Goal: Task Accomplishment & Management: Use online tool/utility

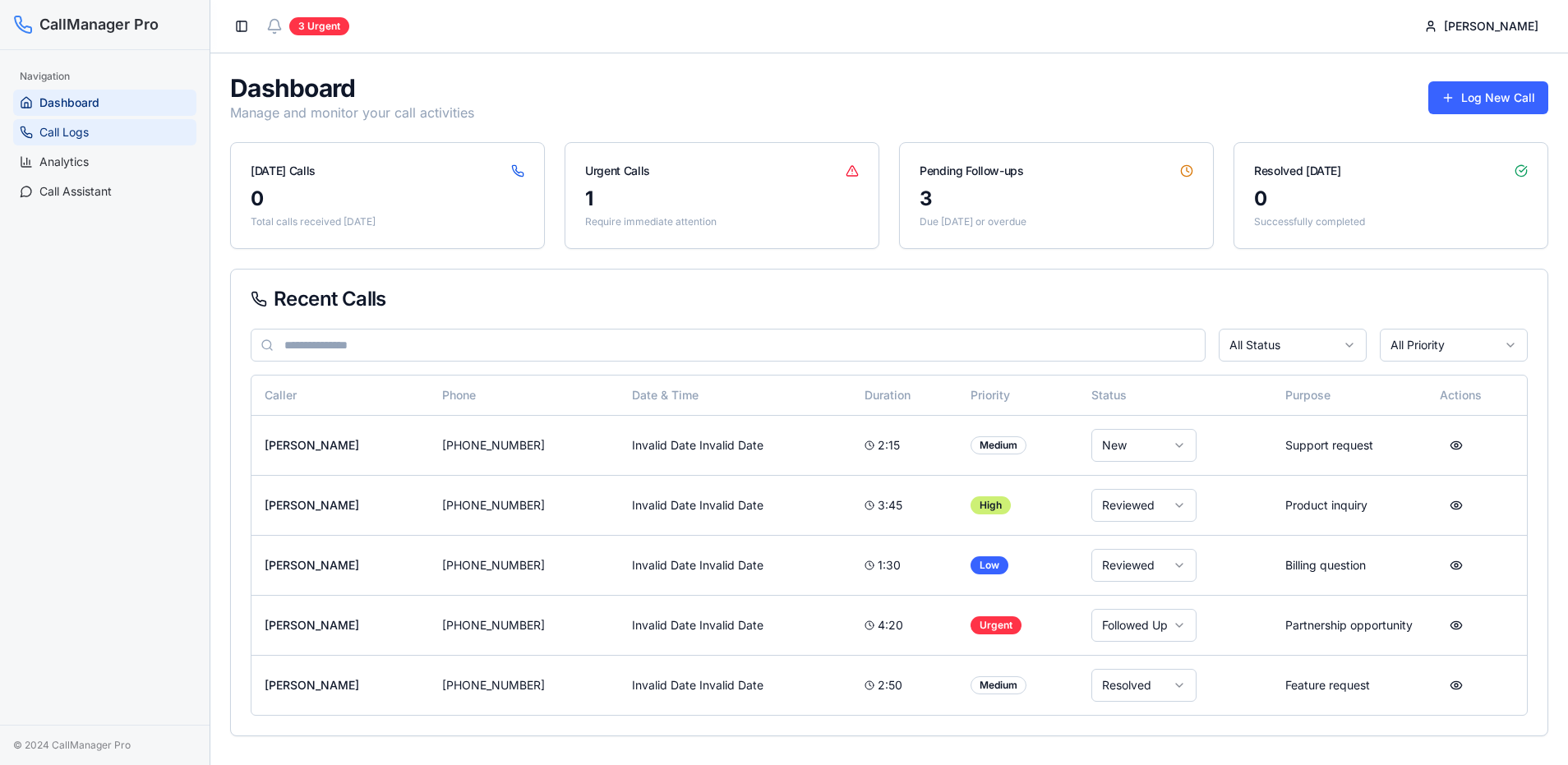
click at [84, 127] on span "Call Logs" at bounding box center [63, 132] width 49 height 16
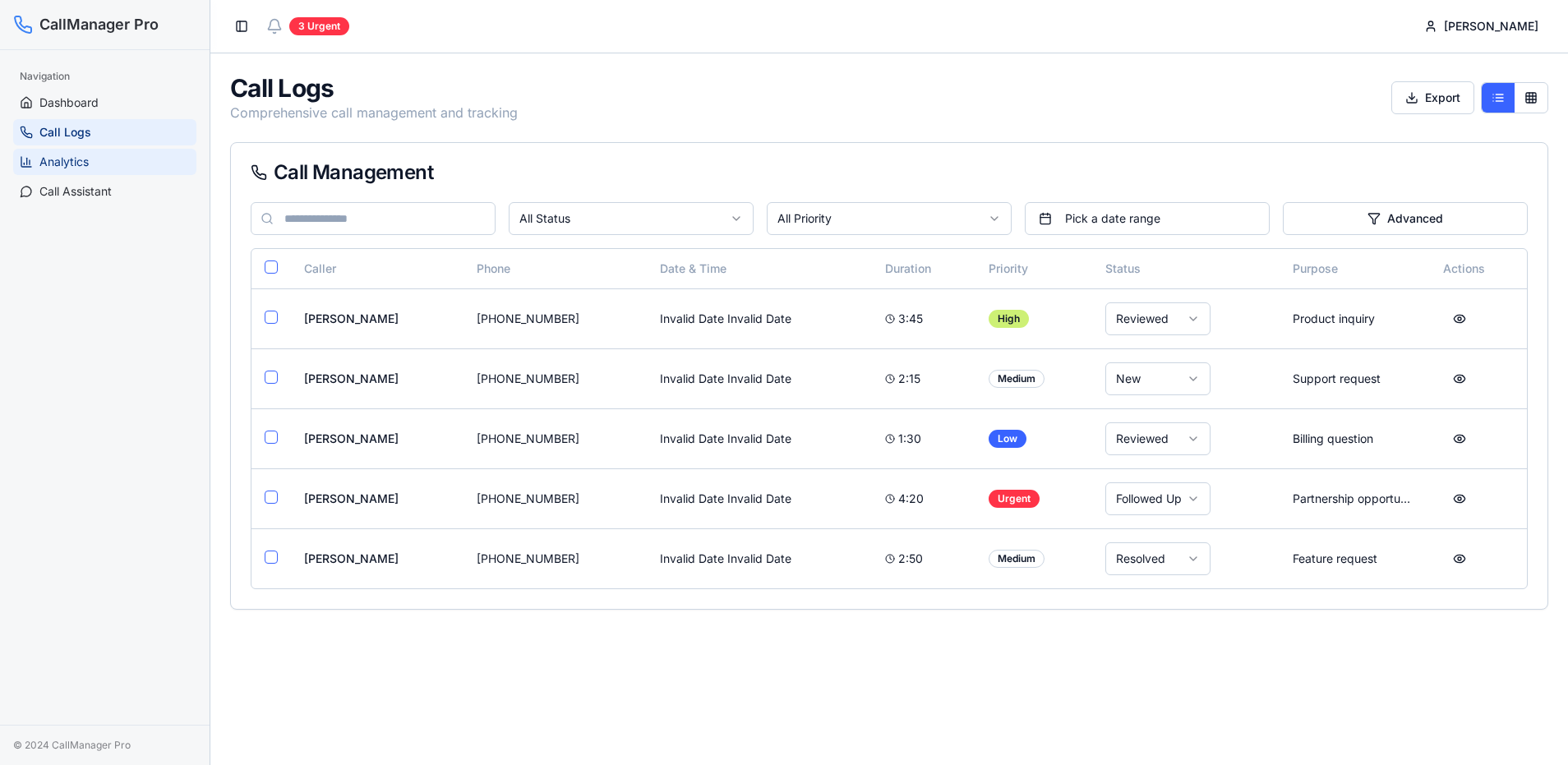
click at [61, 154] on span "Analytics" at bounding box center [63, 161] width 49 height 16
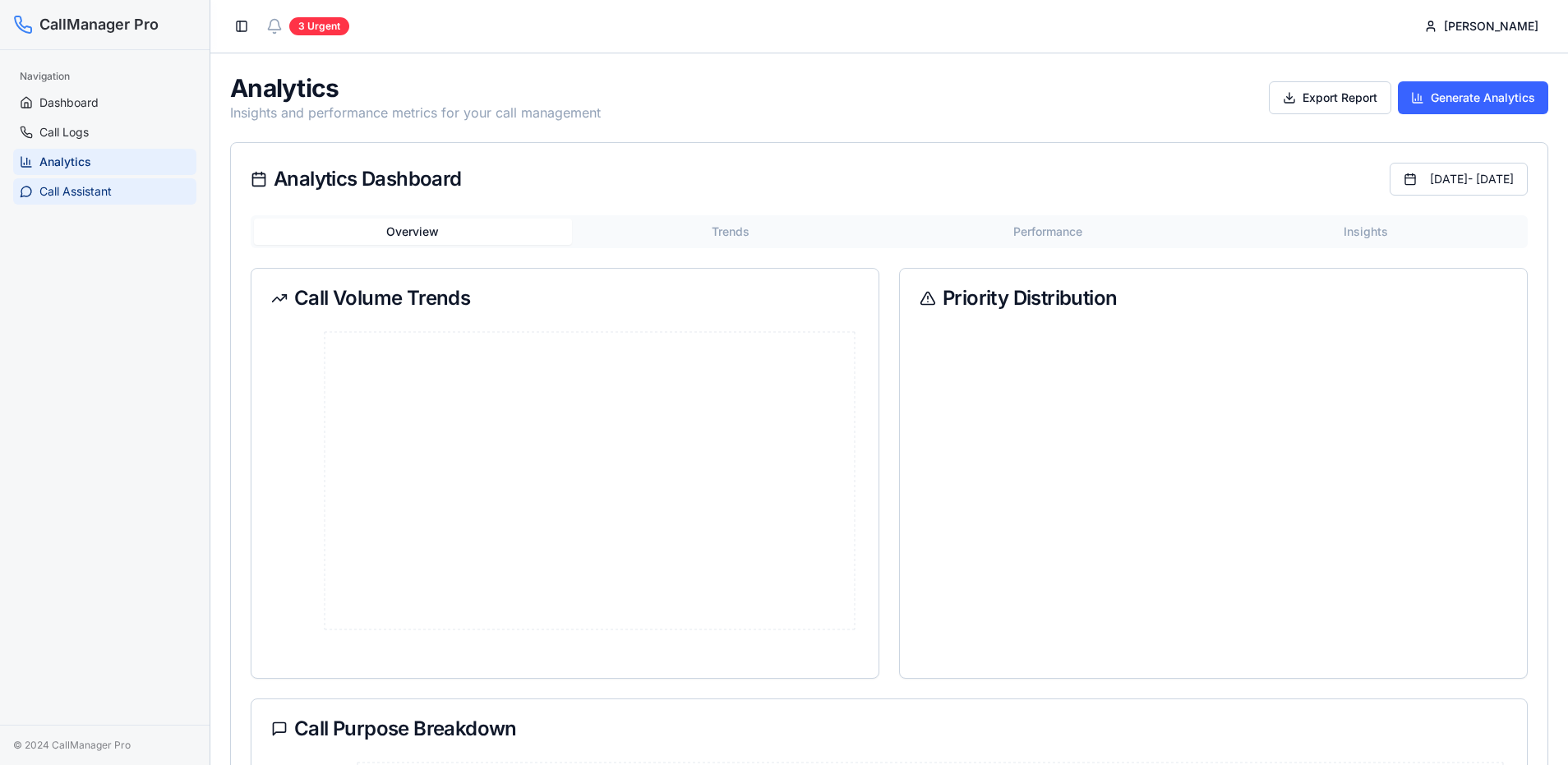
click at [57, 192] on span "Call Assistant" at bounding box center [75, 191] width 72 height 16
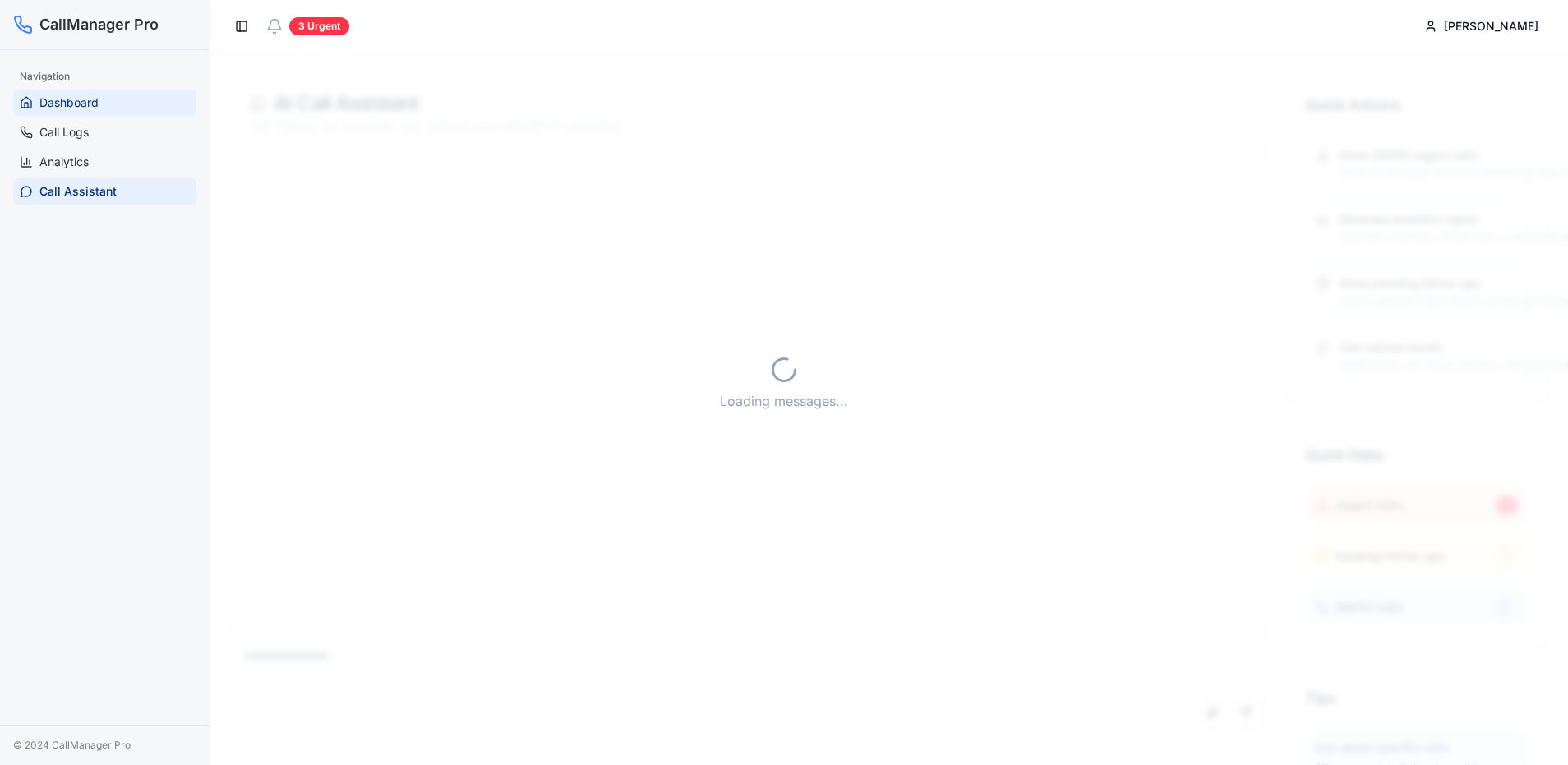
click at [62, 99] on span "Dashboard" at bounding box center [69, 102] width 59 height 16
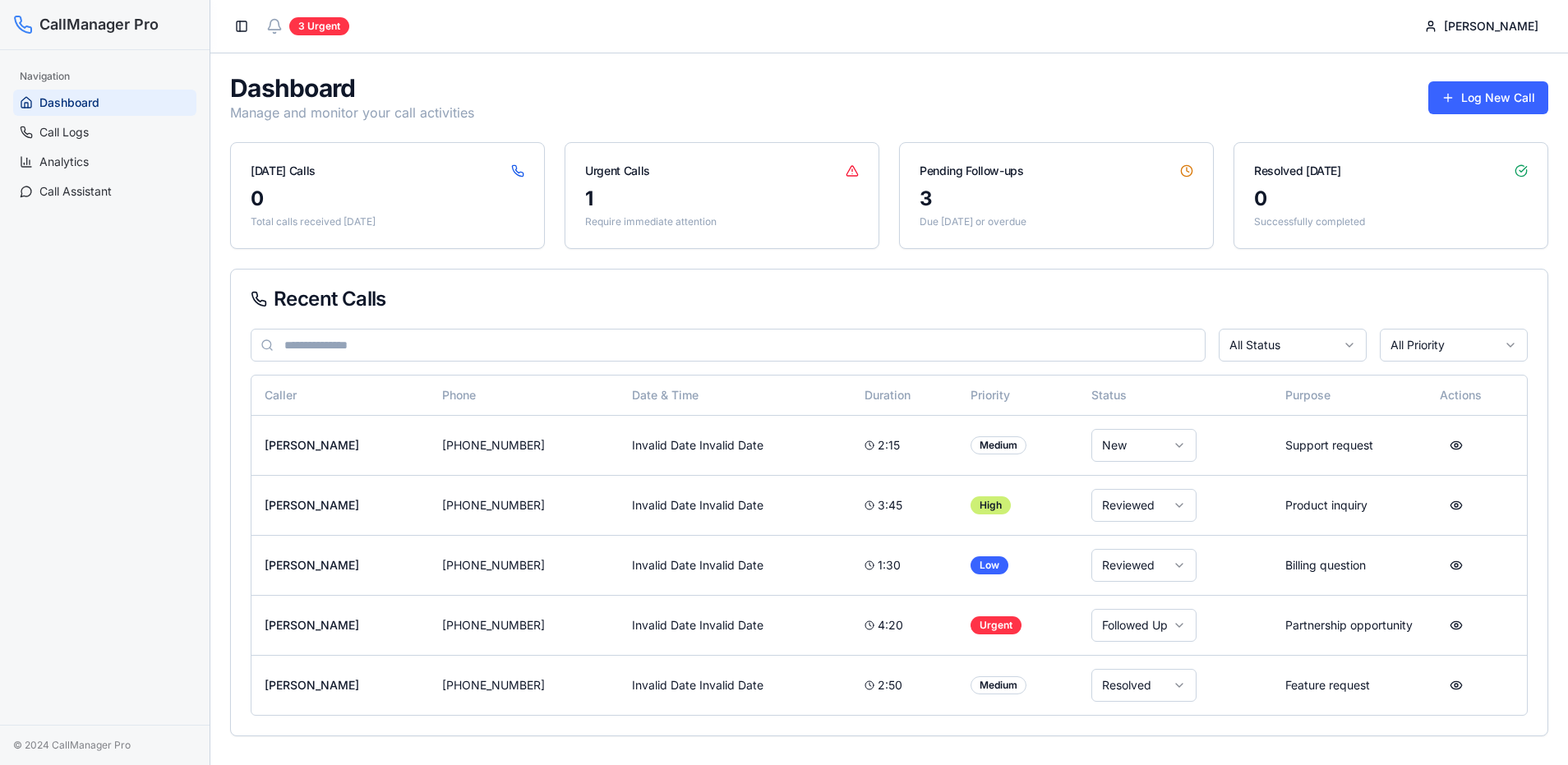
click at [299, 166] on div "[DATE] Calls" at bounding box center [283, 171] width 65 height 16
click at [486, 447] on td "[PHONE_NUMBER]" at bounding box center [524, 444] width 190 height 60
click at [1448, 448] on button at bounding box center [1456, 445] width 33 height 29
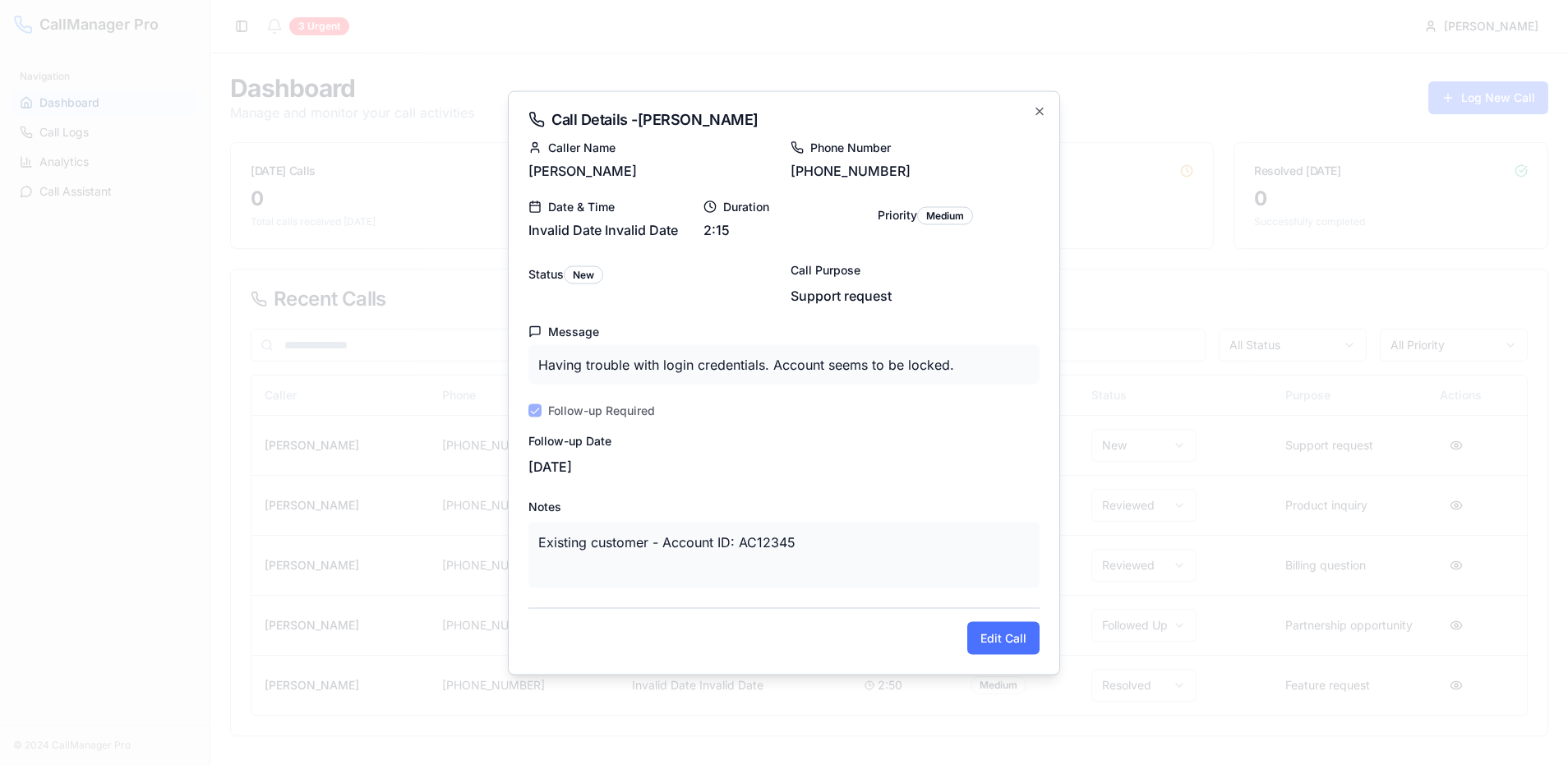
click at [1019, 638] on button "Edit Call" at bounding box center [1003, 638] width 72 height 33
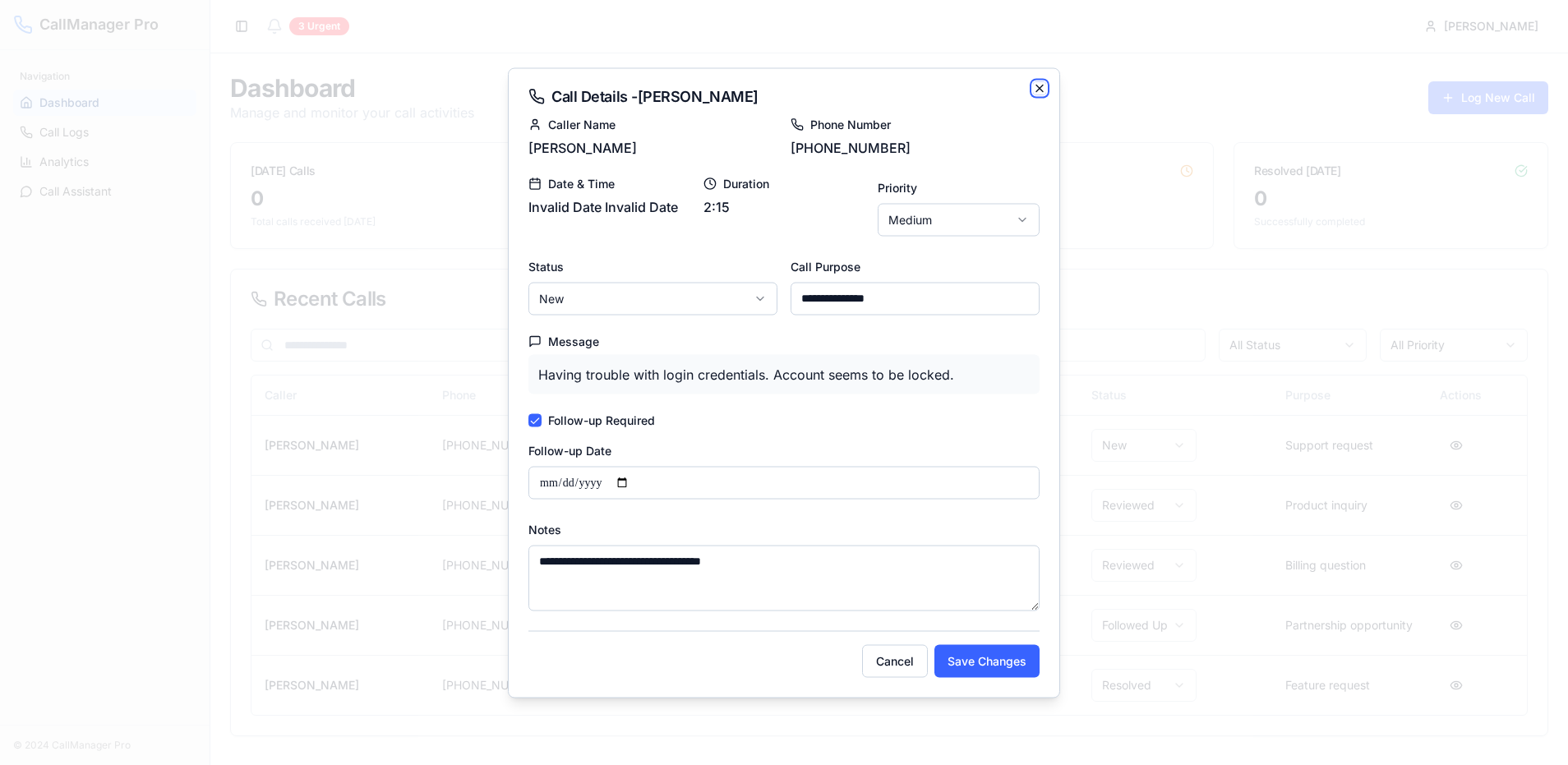
click at [1039, 82] on icon "button" at bounding box center [1039, 88] width 13 height 13
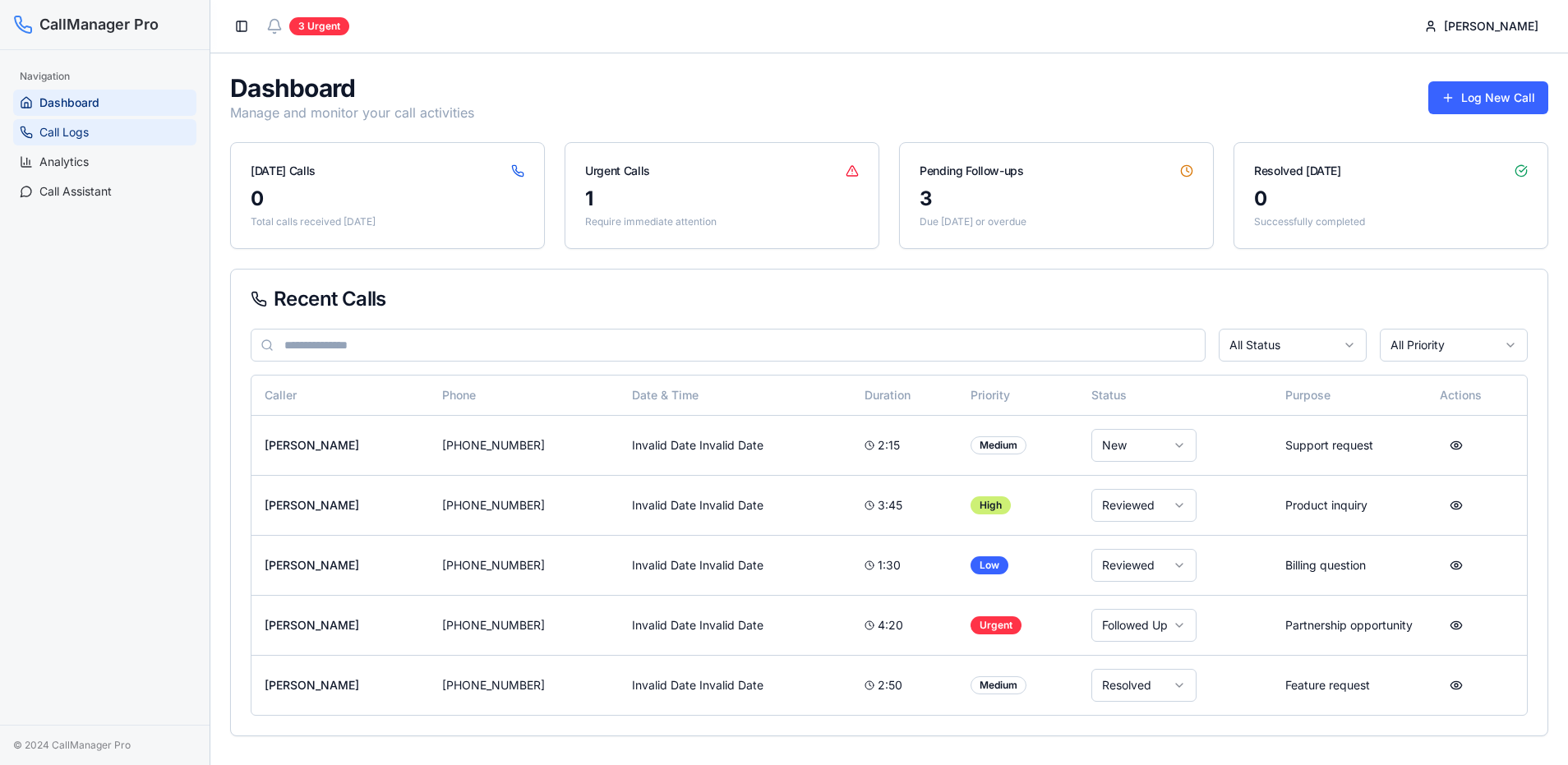
click at [114, 130] on link "Call Logs" at bounding box center [104, 132] width 183 height 26
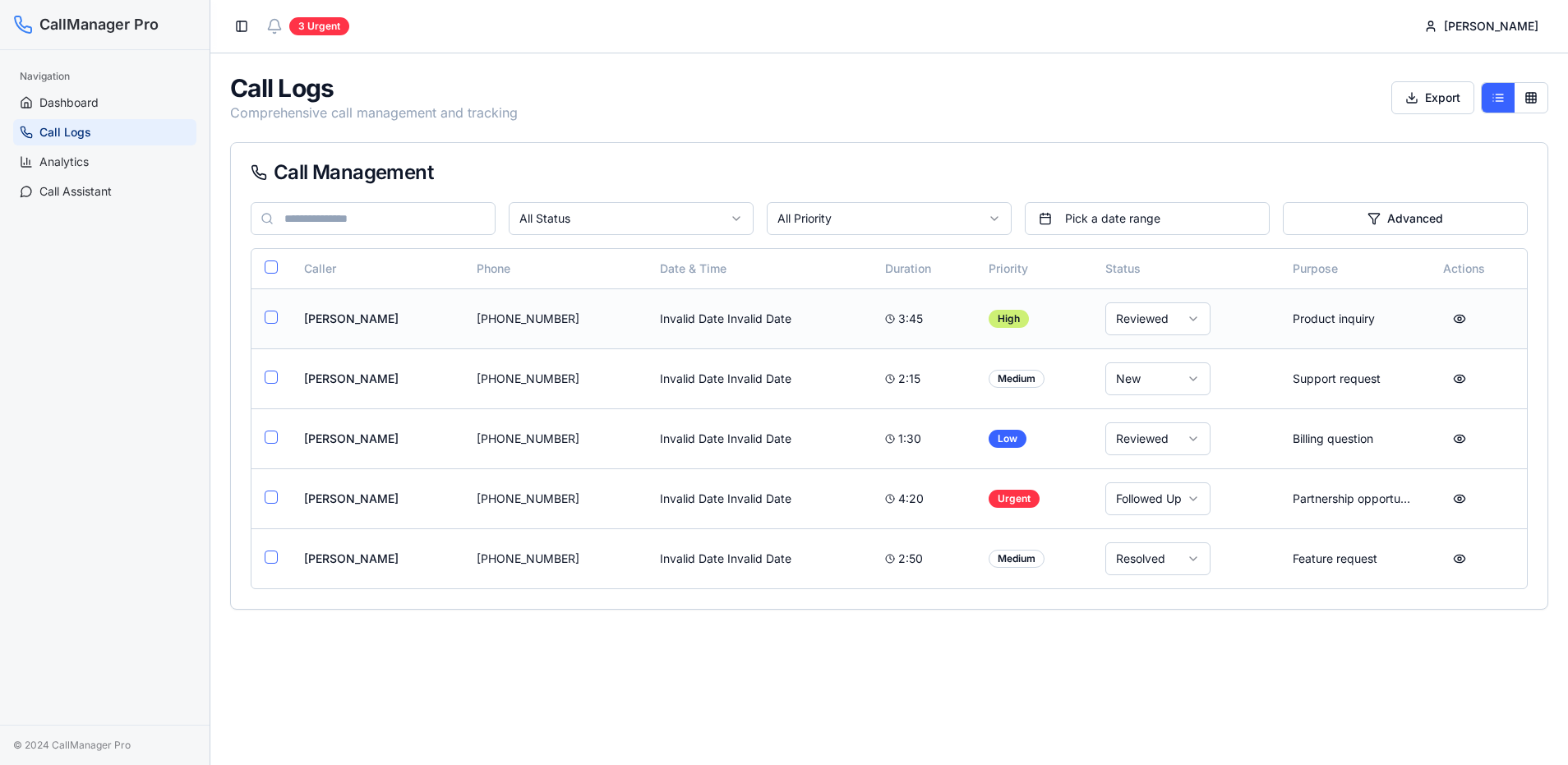
click at [274, 313] on button "button" at bounding box center [271, 317] width 13 height 13
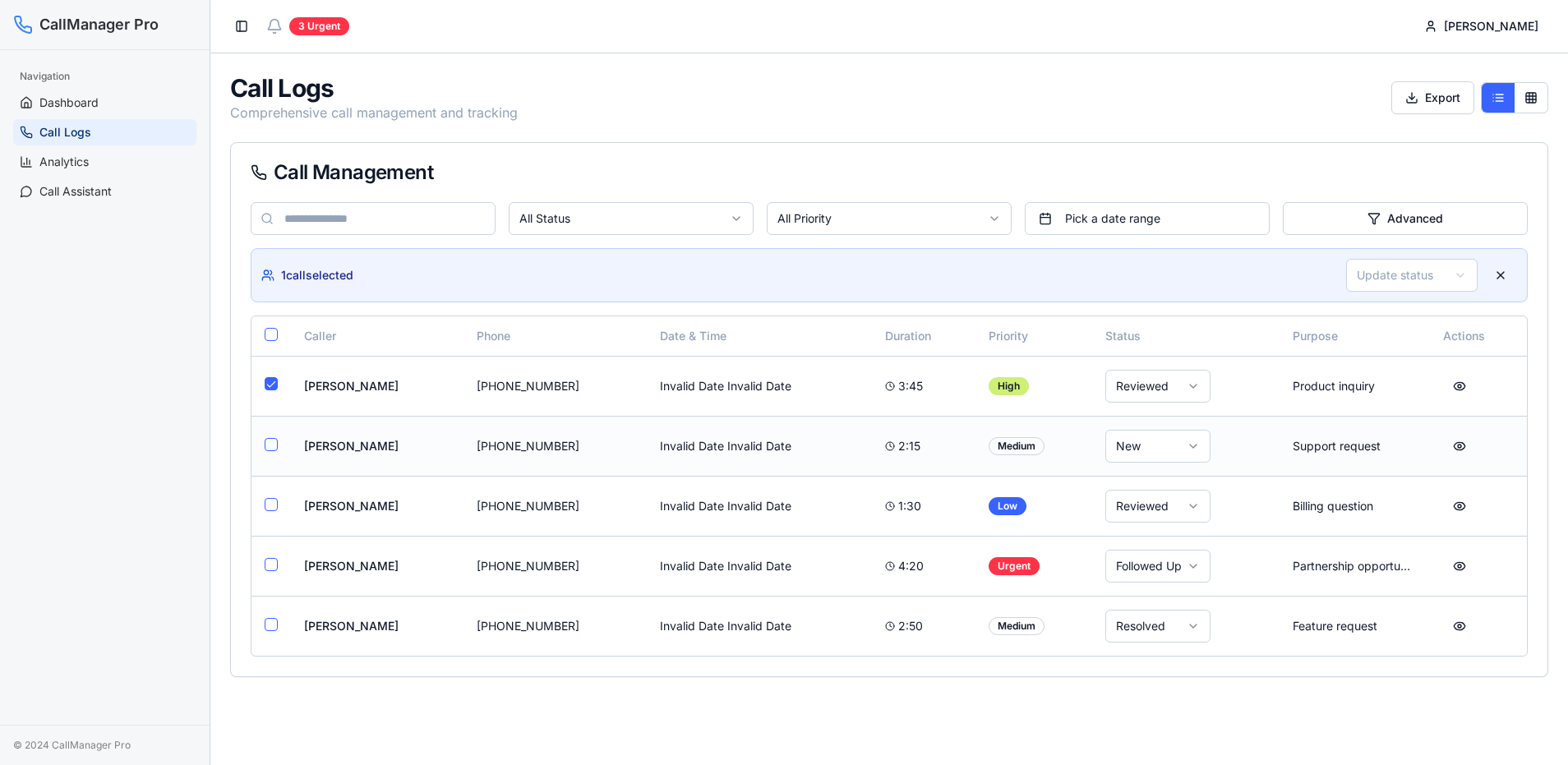
click at [261, 448] on td at bounding box center [271, 445] width 39 height 60
click at [269, 449] on button "button" at bounding box center [271, 444] width 13 height 13
click at [271, 496] on td at bounding box center [271, 506] width 39 height 60
click at [272, 507] on button "button" at bounding box center [271, 504] width 13 height 13
click at [89, 749] on div "© 2024 CallManager Pro" at bounding box center [104, 745] width 183 height 13
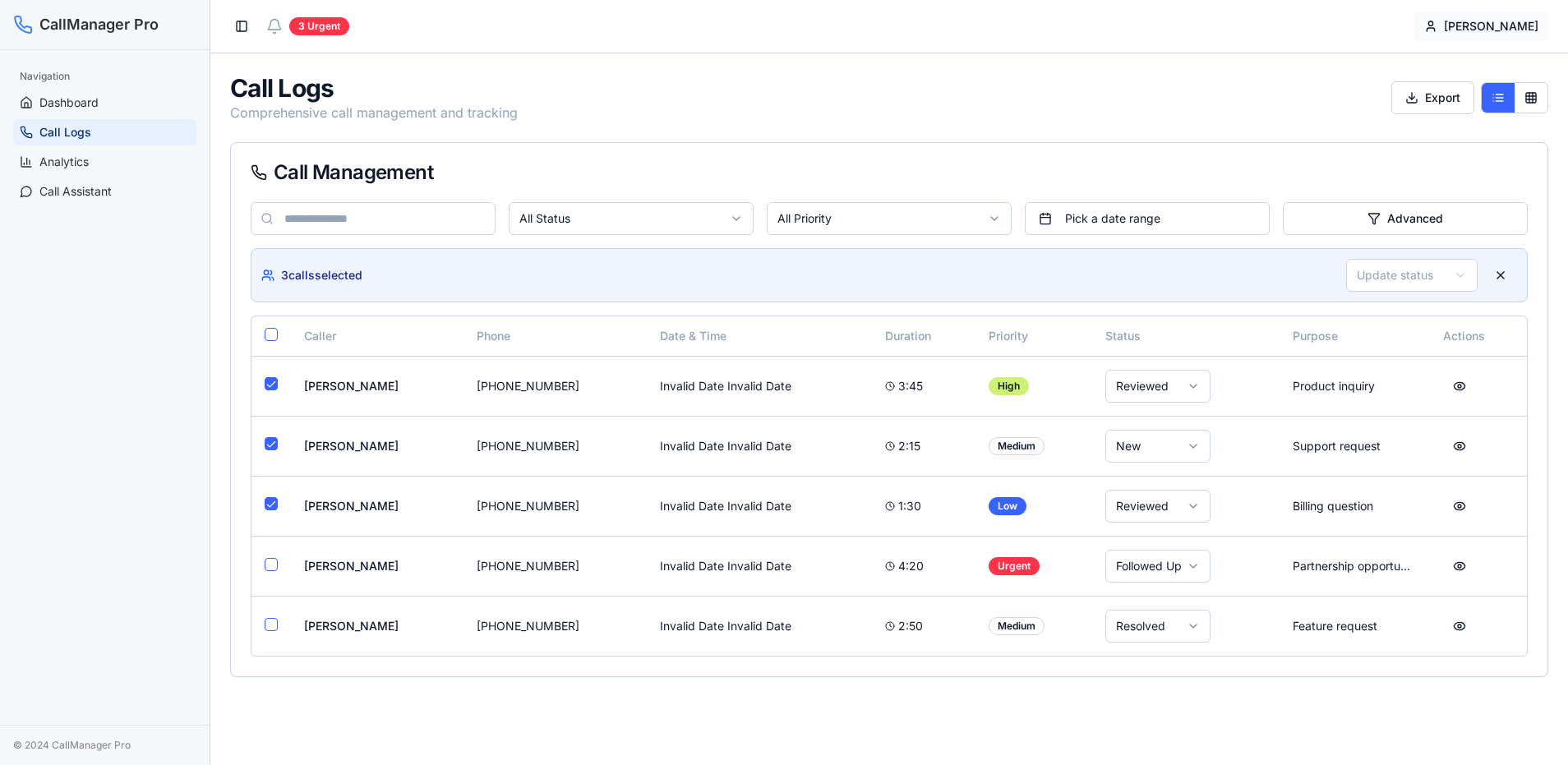
click at [1520, 39] on body "CallManager Pro Navigation Dashboard Call Logs Analytics Call Assistant © 2024 …" at bounding box center [784, 382] width 1568 height 765
click at [1484, 97] on div "Settings" at bounding box center [1520, 95] width 211 height 26
click at [56, 149] on link "Analytics" at bounding box center [104, 161] width 183 height 26
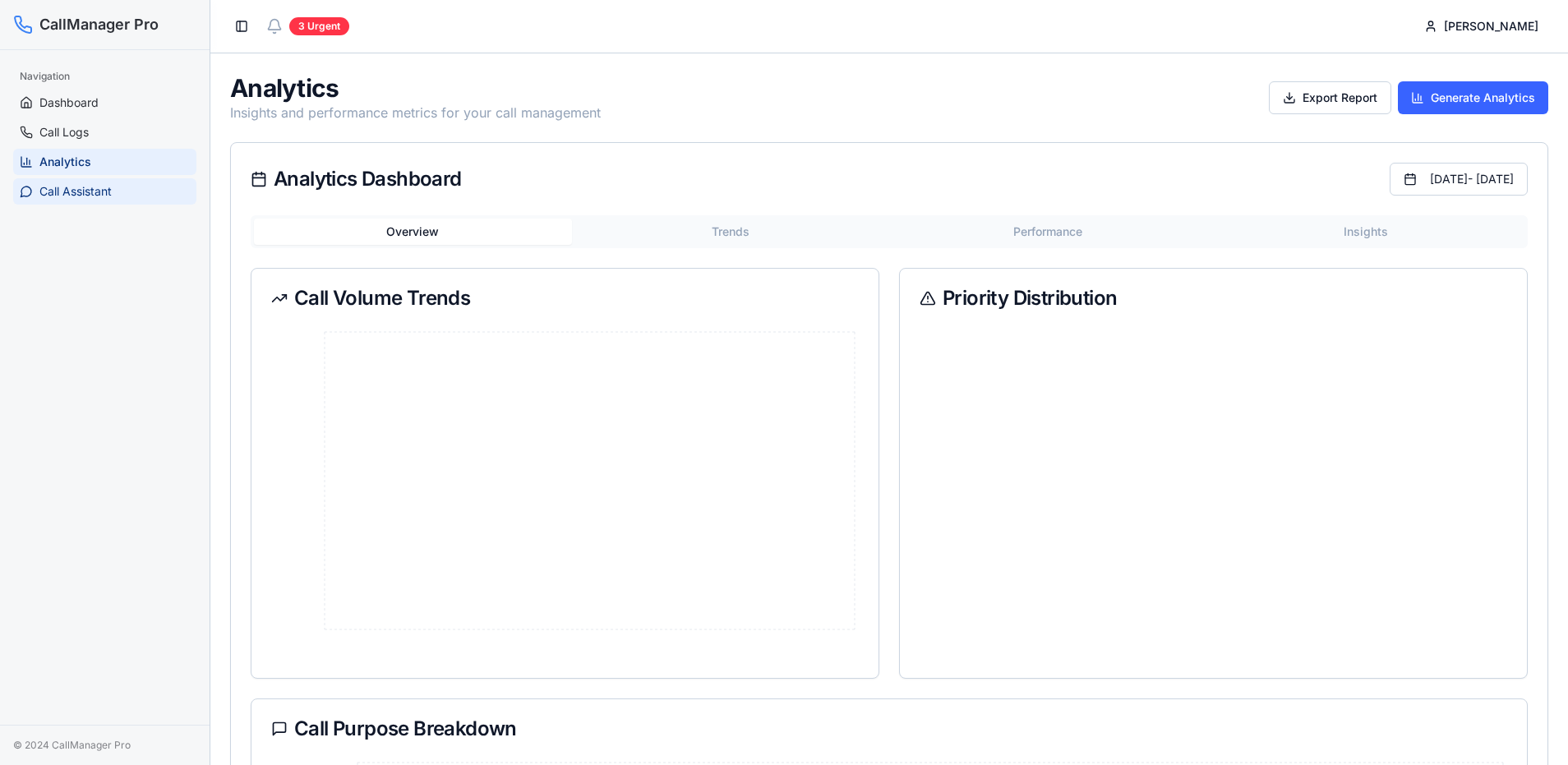
click at [68, 188] on span "Call Assistant" at bounding box center [75, 191] width 72 height 16
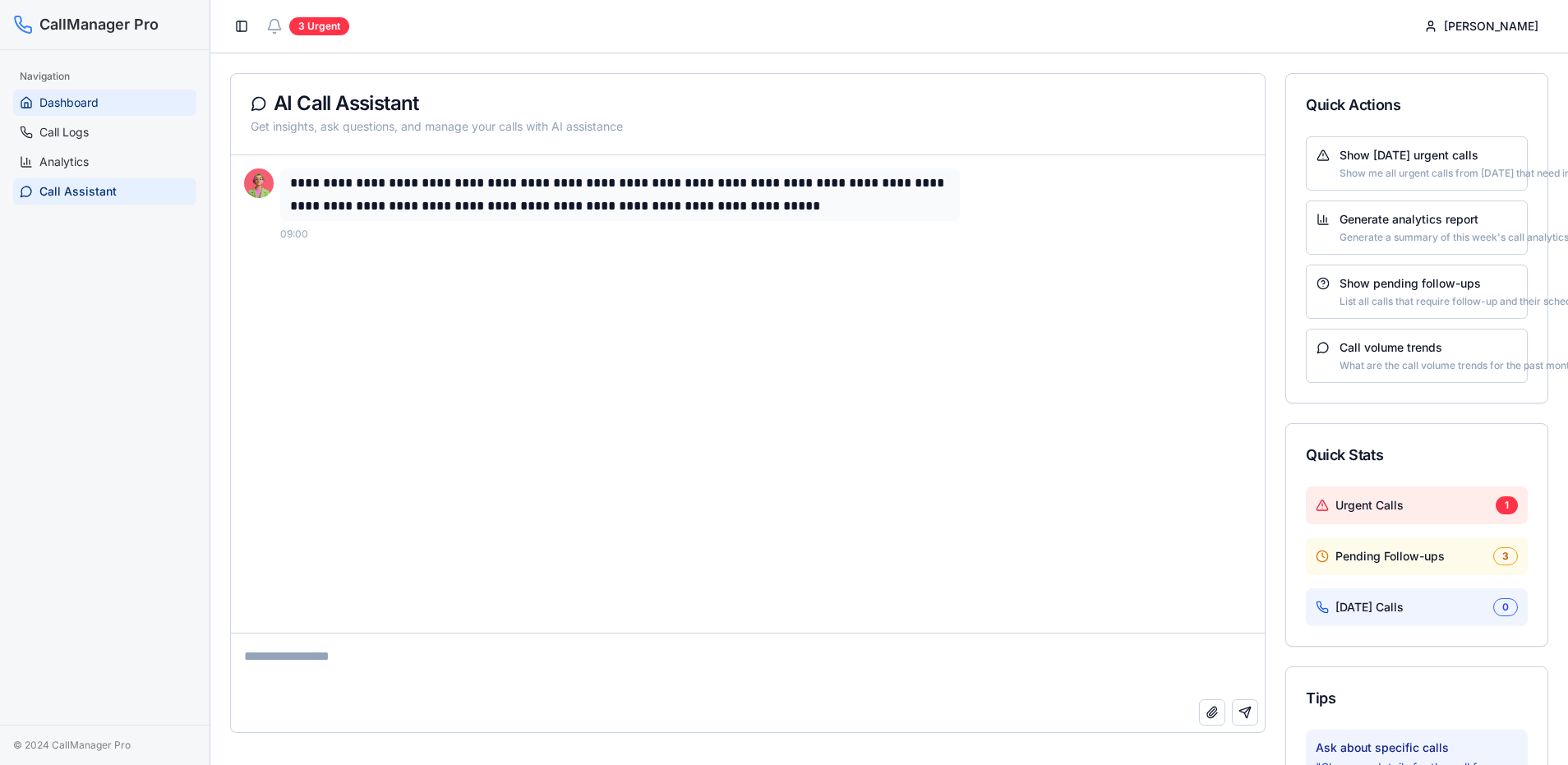
click at [104, 101] on link "Dashboard" at bounding box center [104, 102] width 183 height 26
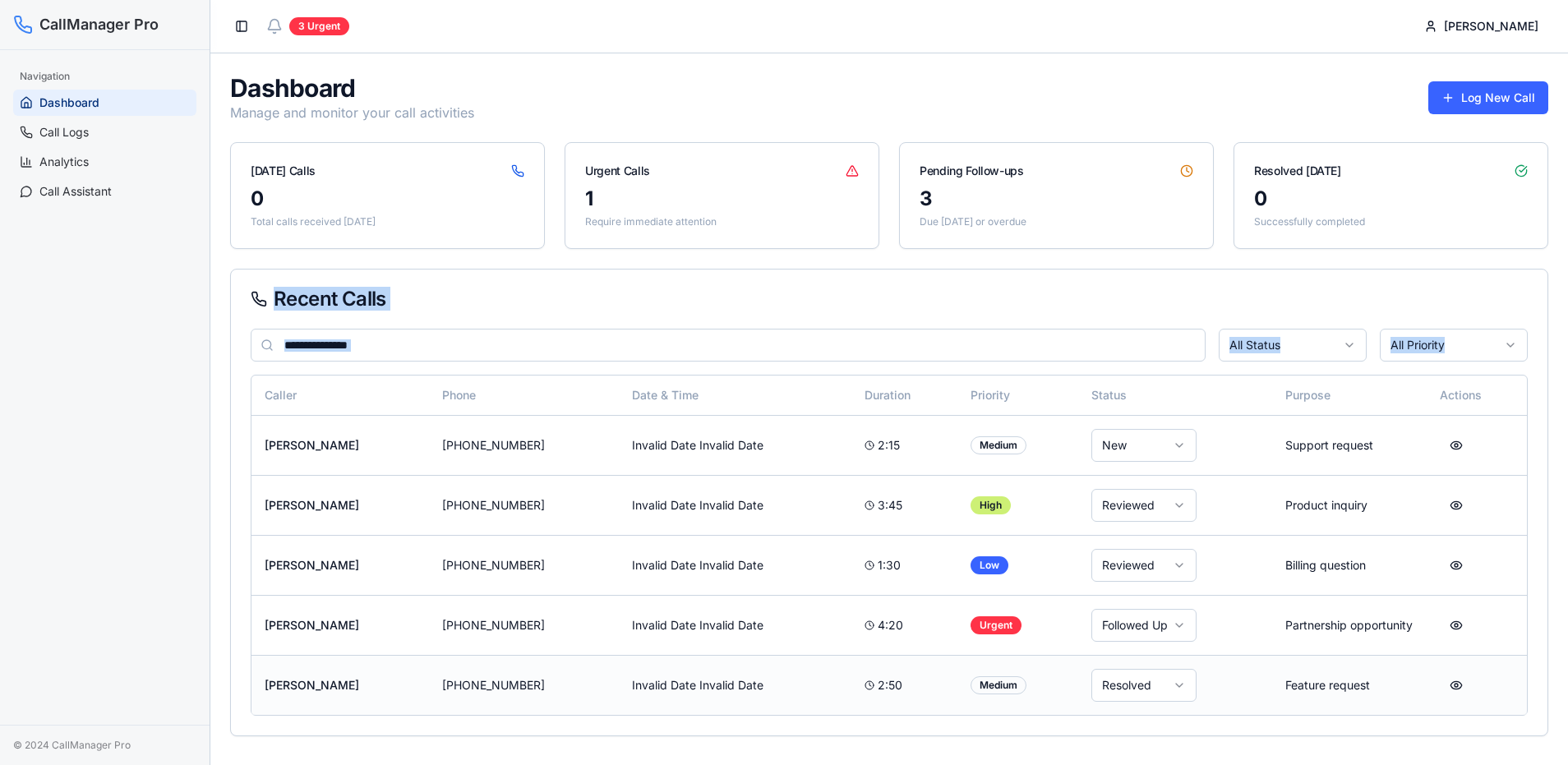
drag, startPoint x: 257, startPoint y: 295, endPoint x: 1507, endPoint y: 712, distance: 1317.7
click at [1507, 712] on div "Recent Calls All Status All Priority Caller Phone Date & Time Duration Priority…" at bounding box center [889, 502] width 1318 height 468
click at [1512, 702] on td at bounding box center [1477, 684] width 101 height 60
drag, startPoint x: 1512, startPoint y: 702, endPoint x: 283, endPoint y: 299, distance: 1293.4
click at [283, 299] on div "Recent Calls All Status All Priority Caller Phone Date & Time Duration Priority…" at bounding box center [889, 502] width 1318 height 468
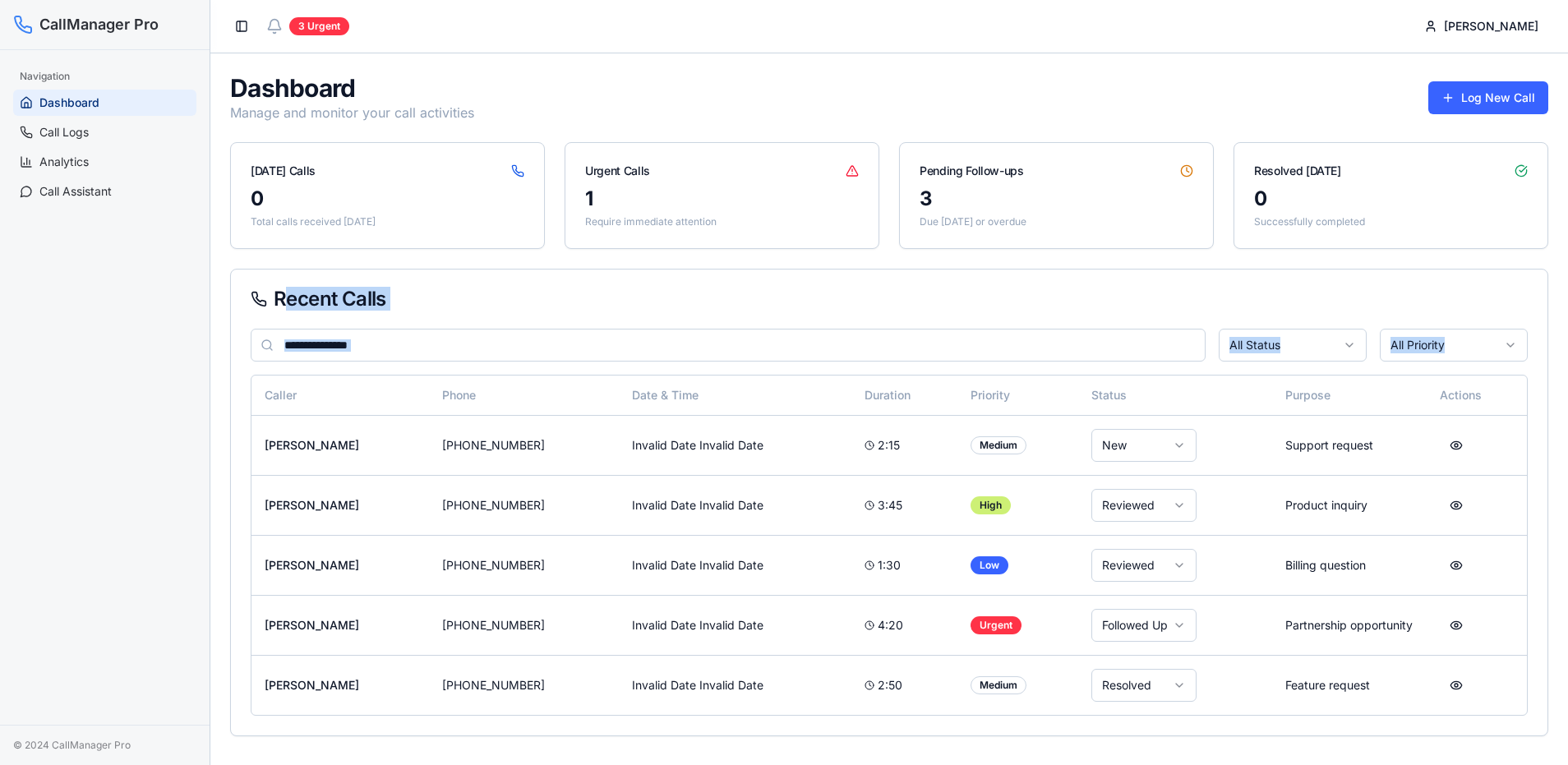
click at [383, 289] on div "Recent Calls" at bounding box center [889, 298] width 1277 height 20
click at [232, 32] on button "Toggle Sidebar" at bounding box center [241, 26] width 23 height 23
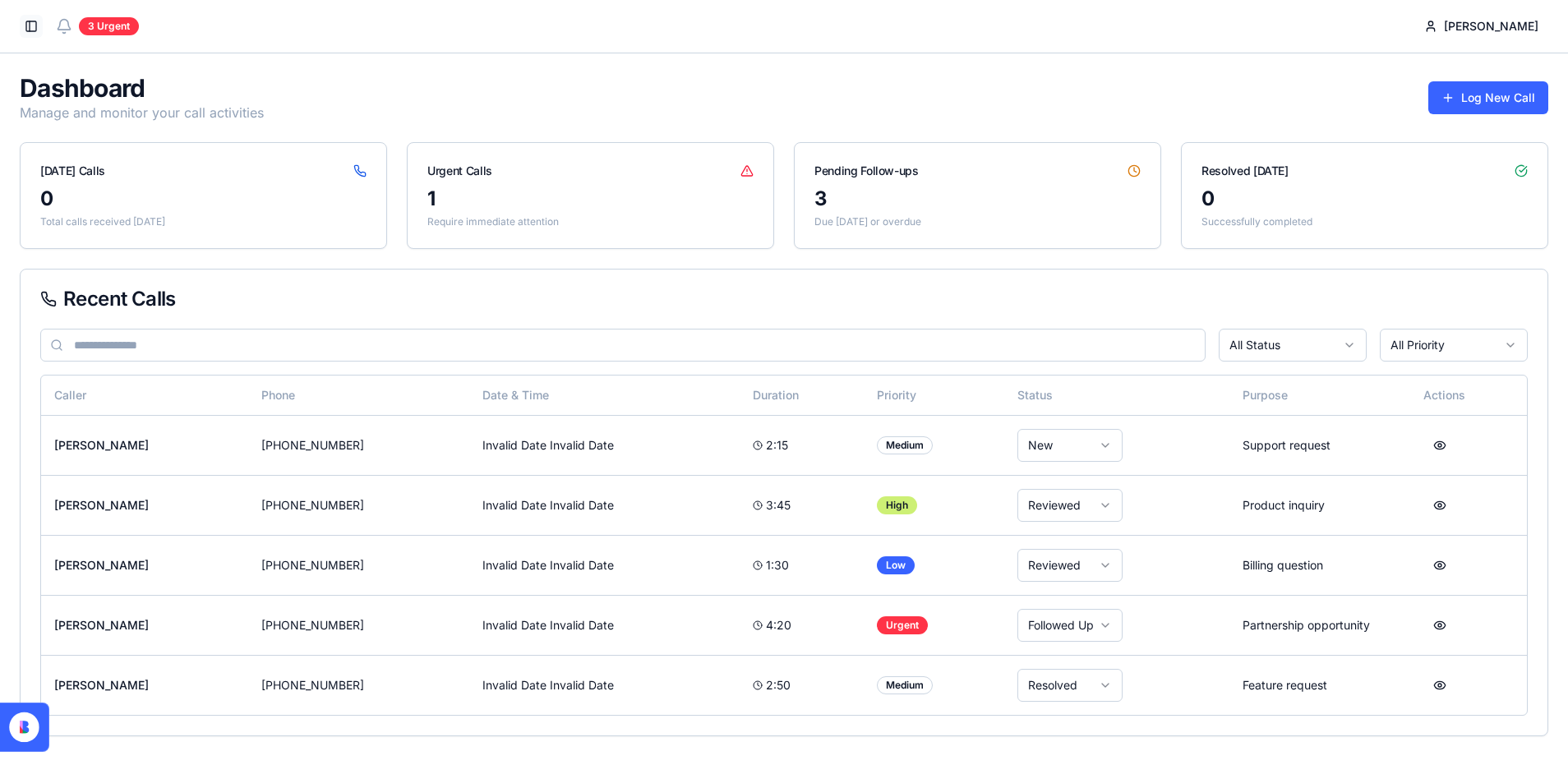
click at [36, 17] on button "Toggle Sidebar" at bounding box center [31, 26] width 23 height 23
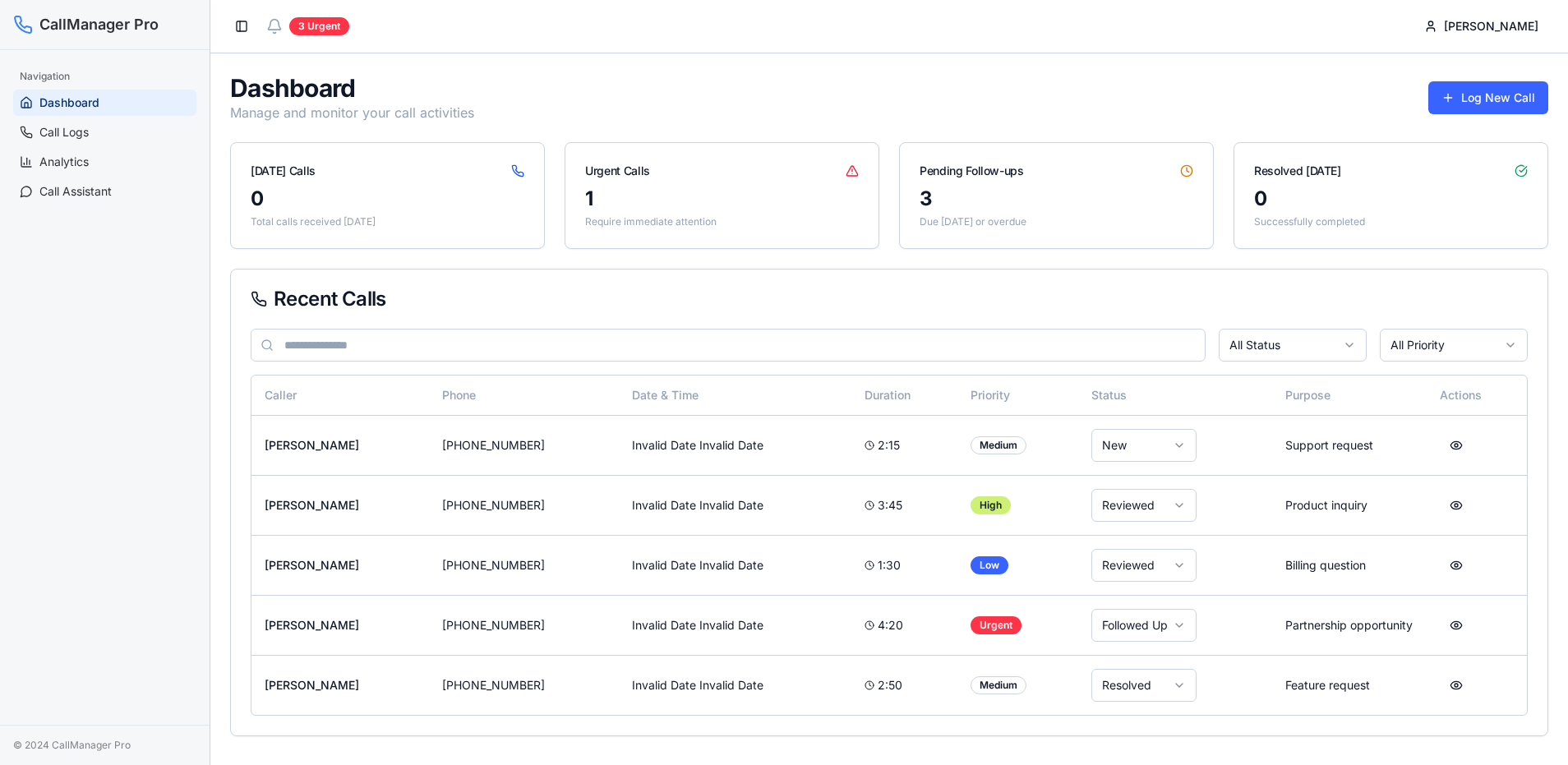
click at [228, 29] on div "Toggle Sidebar 3 Urgent [PERSON_NAME]" at bounding box center [889, 26] width 1357 height 53
click at [236, 29] on button "Toggle Sidebar" at bounding box center [241, 26] width 23 height 23
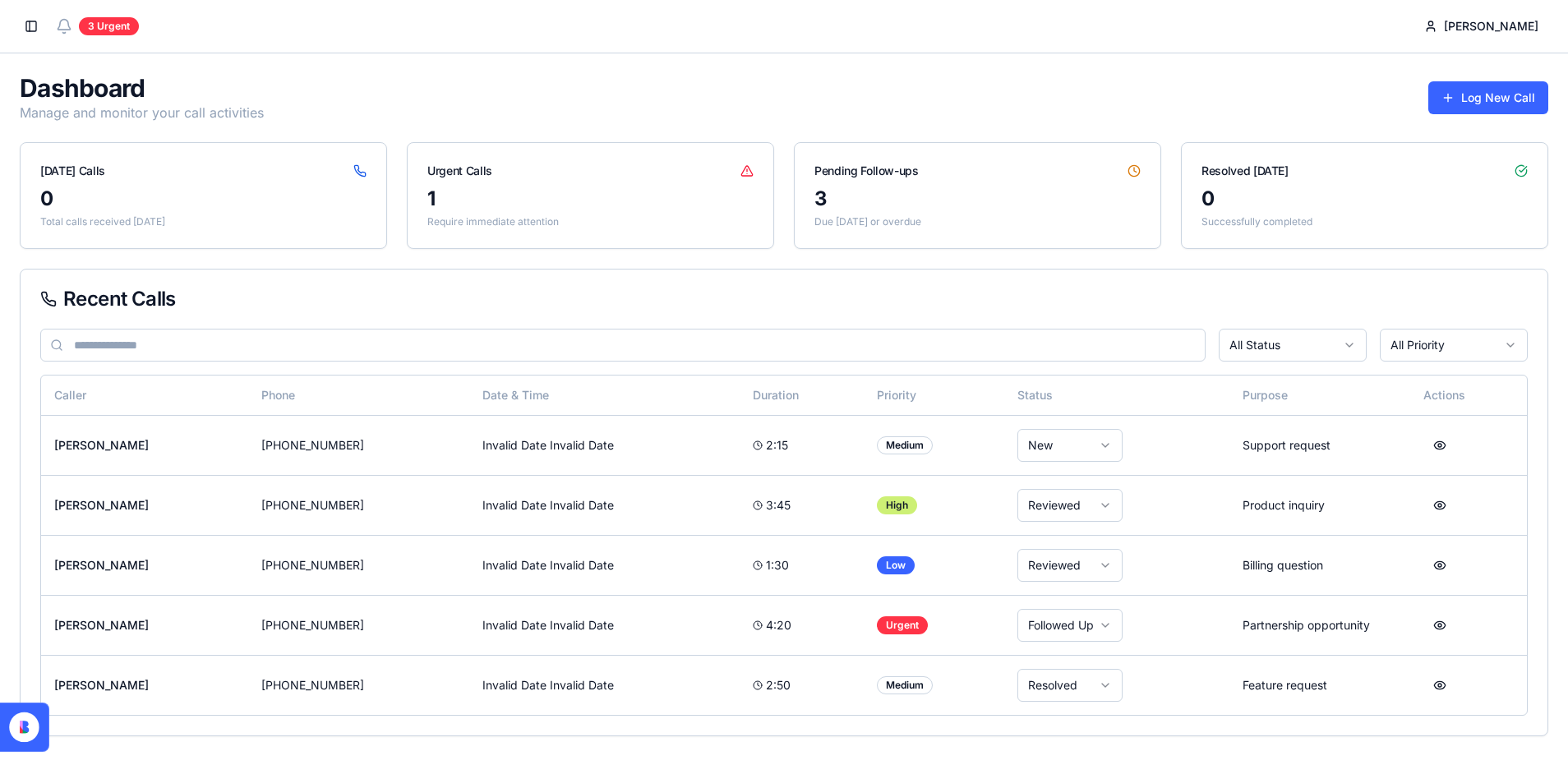
click at [28, 722] on icon at bounding box center [31, 720] width 25 height 25
click at [761, 306] on div "Recent Calls" at bounding box center [783, 298] width 1487 height 20
